Goal: Transaction & Acquisition: Purchase product/service

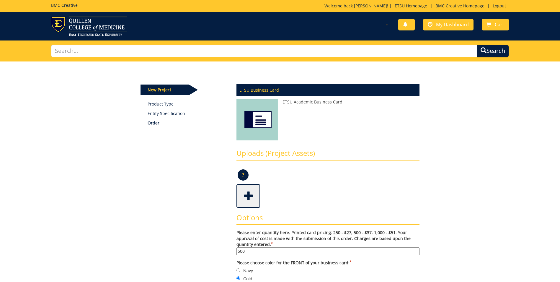
scroll to position [502, 0]
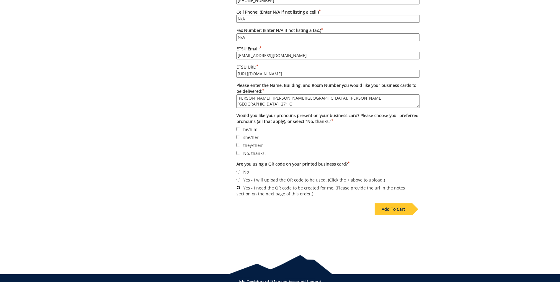
click at [237, 186] on input "Yes - I need the QR code to be created for me. (Please provide the url in the n…" at bounding box center [239, 188] width 4 height 4
radio input "true"
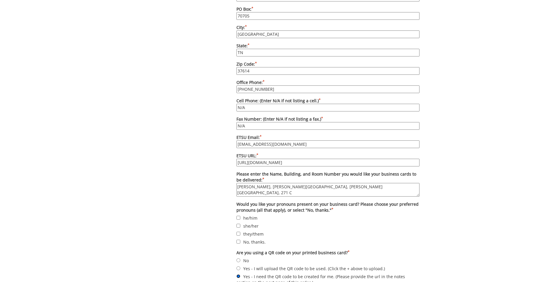
scroll to position [443, 0]
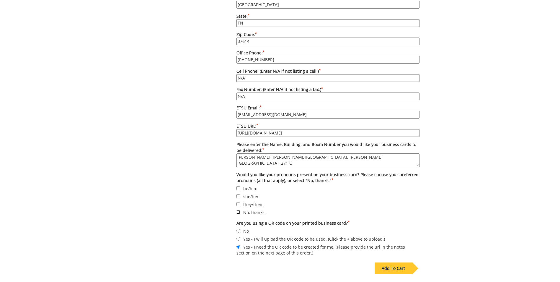
click at [238, 210] on input "No, thanks." at bounding box center [239, 212] width 4 height 4
checkbox input "true"
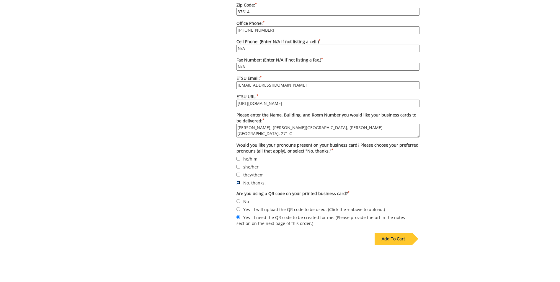
scroll to position [502, 0]
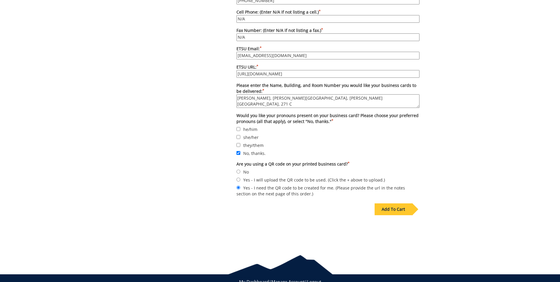
click at [390, 204] on div "Add To Cart" at bounding box center [394, 209] width 38 height 12
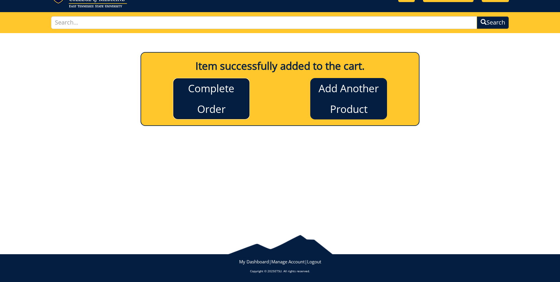
click at [228, 92] on link "Complete Order" at bounding box center [211, 98] width 77 height 41
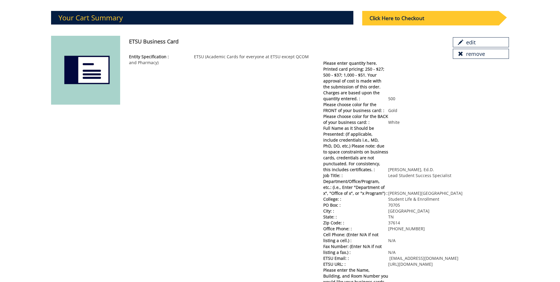
scroll to position [35, 0]
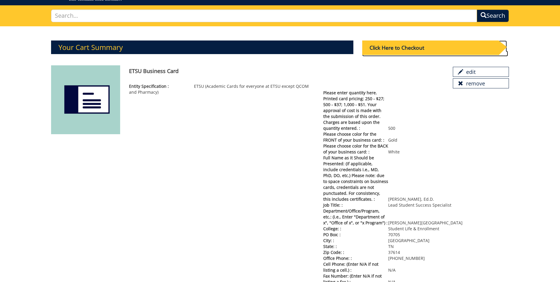
click at [404, 49] on div "Click Here to Checkout" at bounding box center [430, 47] width 136 height 14
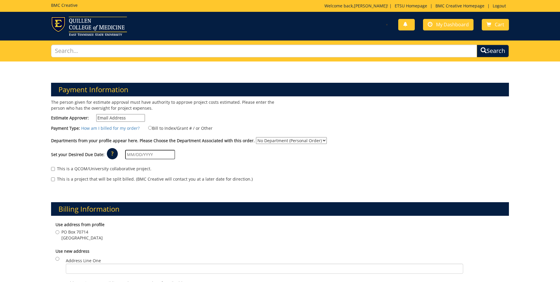
click at [118, 118] on input "Estimate Approver:" at bounding box center [120, 118] width 49 height 8
type input "[PERSON_NAME][EMAIL_ADDRESS][DOMAIN_NAME]"
click at [148, 128] on input "Bill to Index/Grant # / or Other" at bounding box center [150, 128] width 4 height 4
radio input "true"
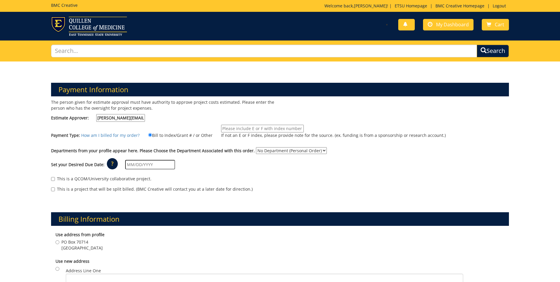
click at [253, 129] on input "If not an E or F index, please provide note for the source. (ex. funding is fro…" at bounding box center [262, 129] width 83 height 8
paste input "Voyager account 10-14100-100000-100-74110-400-999-999-999"
type input "Voyager account 10-14100-100000-100-74110-400-999-999-999"
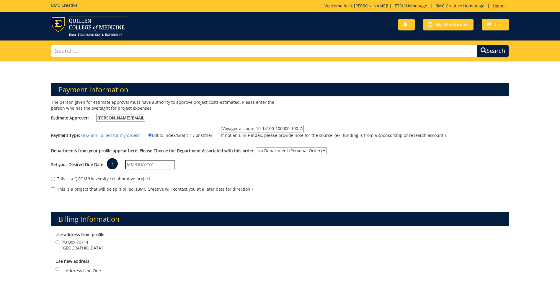
click at [278, 149] on select "No Department (Personal Order) Student Support Services" at bounding box center [291, 150] width 71 height 7
click at [283, 151] on select "No Department (Personal Order) Student Support Services" at bounding box center [291, 150] width 71 height 7
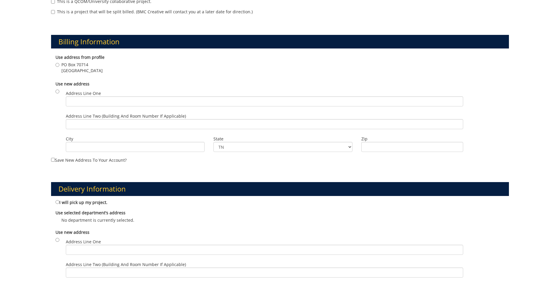
scroll to position [59, 0]
